Goal: Check status

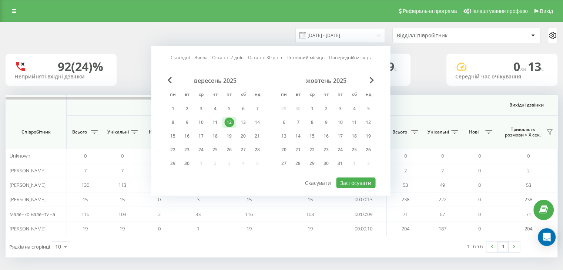
click at [178, 59] on link "Сьогодні" at bounding box center [180, 57] width 19 height 7
click at [355, 178] on button "Застосувати" at bounding box center [355, 183] width 39 height 11
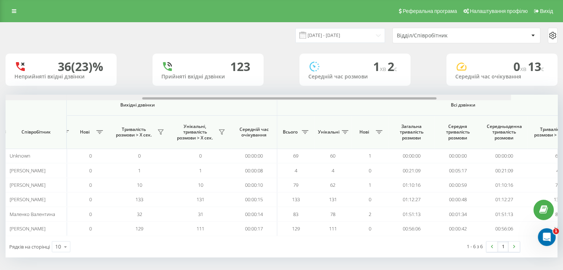
scroll to position [0, 481]
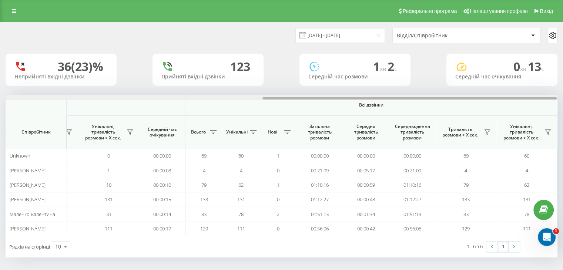
drag, startPoint x: 221, startPoint y: 98, endPoint x: 514, endPoint y: 101, distance: 293.4
click at [514, 101] on div "Вхідні дзвінки Вихідні дзвінки Всі дзвінки Співробітник Всього Унікальні Нові П…" at bounding box center [282, 165] width 552 height 141
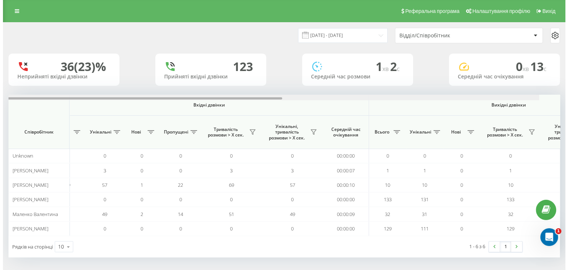
scroll to position [0, 0]
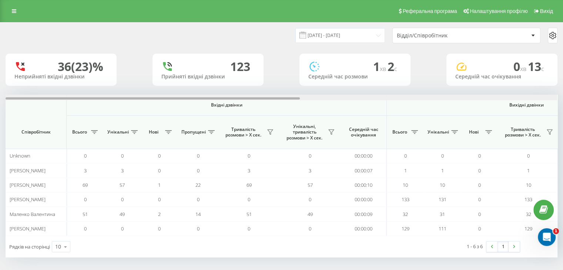
drag, startPoint x: 335, startPoint y: 98, endPoint x: 266, endPoint y: 56, distance: 80.7
click at [76, 88] on div "[DATE] - [DATE] Відділ/Співробітник 36 (23)% Неприйняті вхідні дзвінки [GEOGRAP…" at bounding box center [282, 140] width 552 height 235
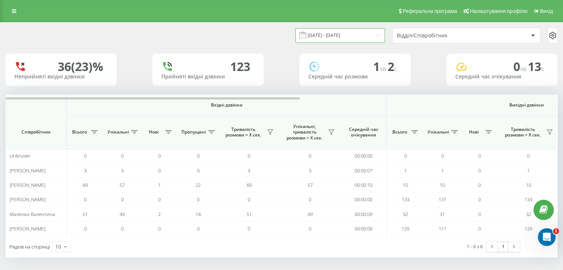
click at [364, 35] on input "[DATE] - [DATE]" at bounding box center [340, 35] width 90 height 14
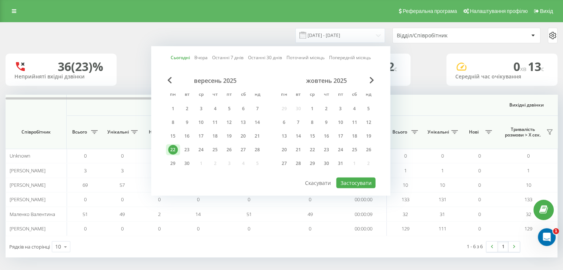
click at [199, 61] on link "Вчора" at bounding box center [200, 57] width 13 height 7
click at [354, 178] on button "Застосувати" at bounding box center [355, 183] width 39 height 11
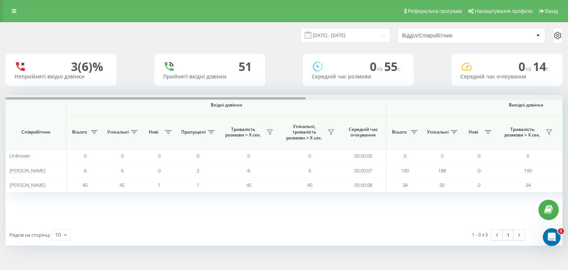
drag, startPoint x: 255, startPoint y: 98, endPoint x: 171, endPoint y: 85, distance: 84.3
click at [162, 91] on div "[DATE] - [DATE] Відділ/Співробітник 3 (6)% Неприйняті вхідні дзвінки 51 Прийнят…" at bounding box center [284, 134] width 557 height 223
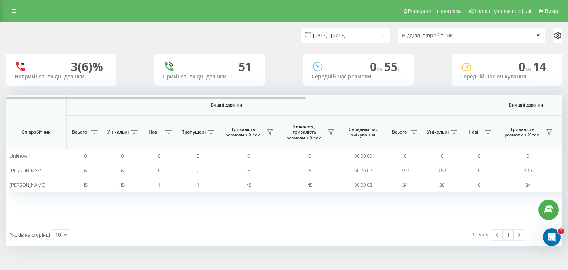
click at [343, 38] on input "[DATE] - [DATE]" at bounding box center [346, 35] width 90 height 14
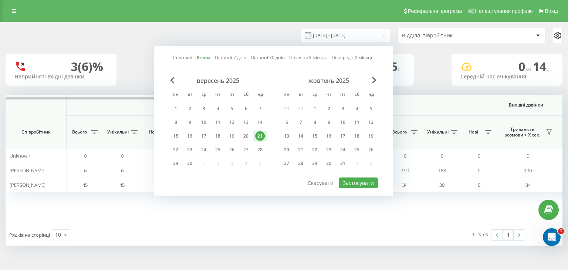
click at [188, 56] on link "Сьогодні" at bounding box center [182, 57] width 19 height 7
click at [345, 178] on button "Застосувати" at bounding box center [358, 183] width 39 height 11
type input "[DATE] - [DATE]"
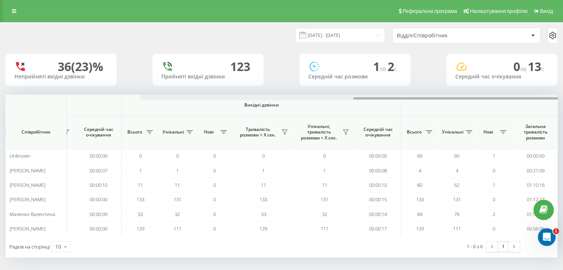
scroll to position [0, 481]
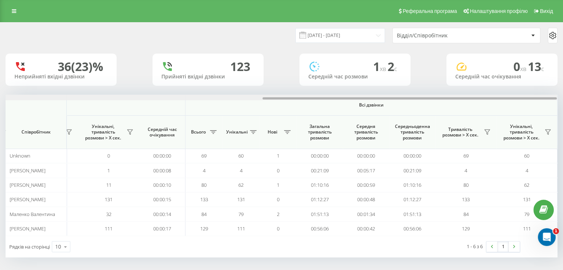
drag, startPoint x: 188, startPoint y: 98, endPoint x: 482, endPoint y: 89, distance: 294.3
click at [482, 89] on div "[DATE] - [DATE] Відділ/Співробітник 36 (23)% Неприйняті вхідні дзвінки [GEOGRAP…" at bounding box center [282, 140] width 552 height 235
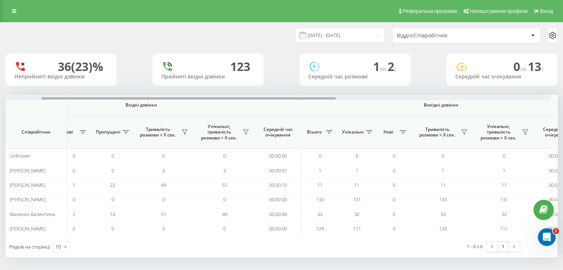
scroll to position [0, 0]
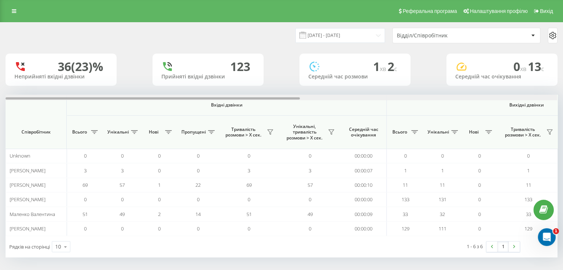
drag, startPoint x: 296, startPoint y: 100, endPoint x: 62, endPoint y: 64, distance: 236.9
click at [65, 81] on div "[DATE] - [DATE] Відділ/Співробітник 36 (23)% Неприйняті вхідні дзвінки [GEOGRAP…" at bounding box center [282, 140] width 552 height 235
